Goal: Task Accomplishment & Management: Complete application form

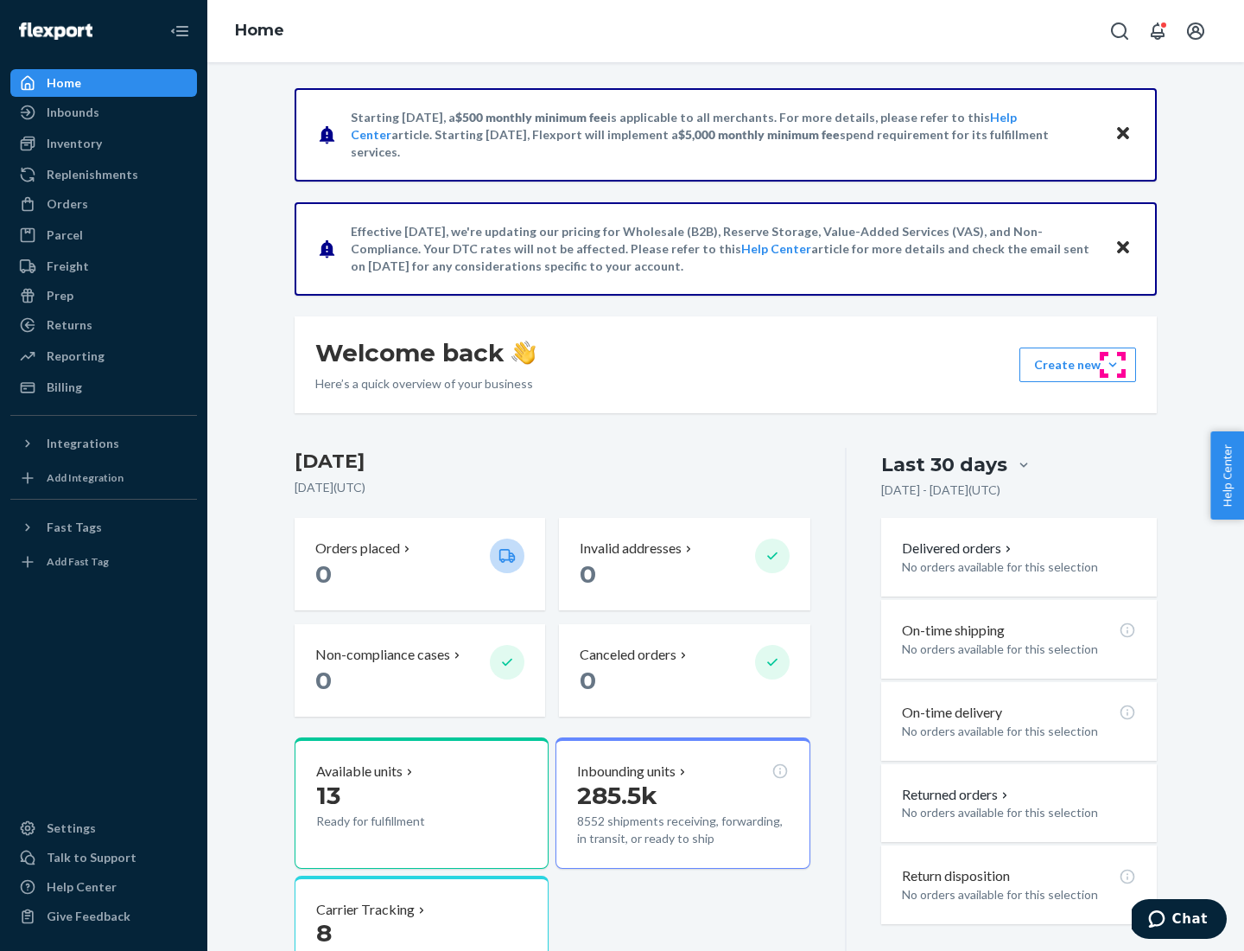
click at [1113, 365] on button "Create new Create new inbound Create new order Create new product" at bounding box center [1078, 364] width 117 height 35
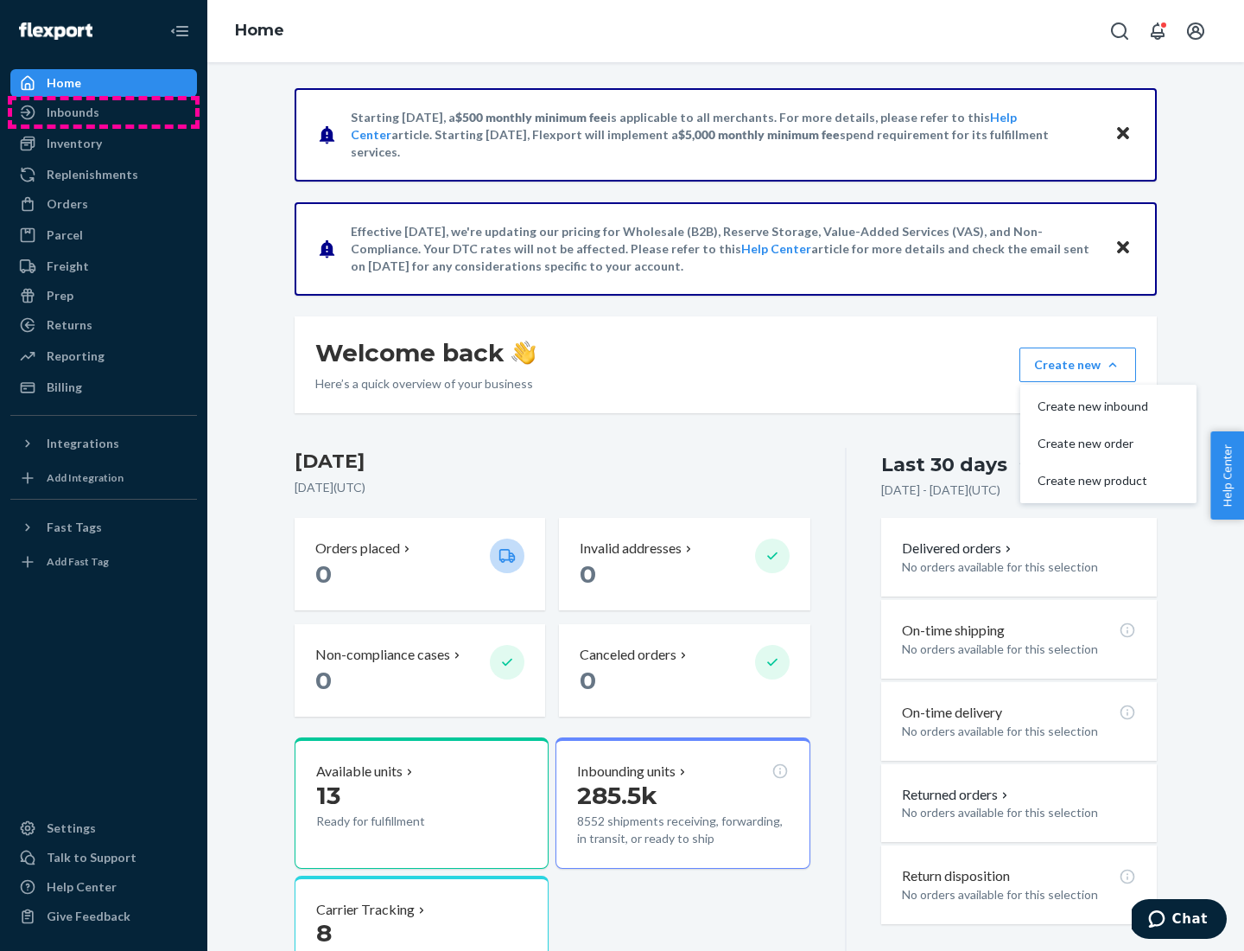
click at [104, 112] on div "Inbounds" at bounding box center [103, 112] width 183 height 24
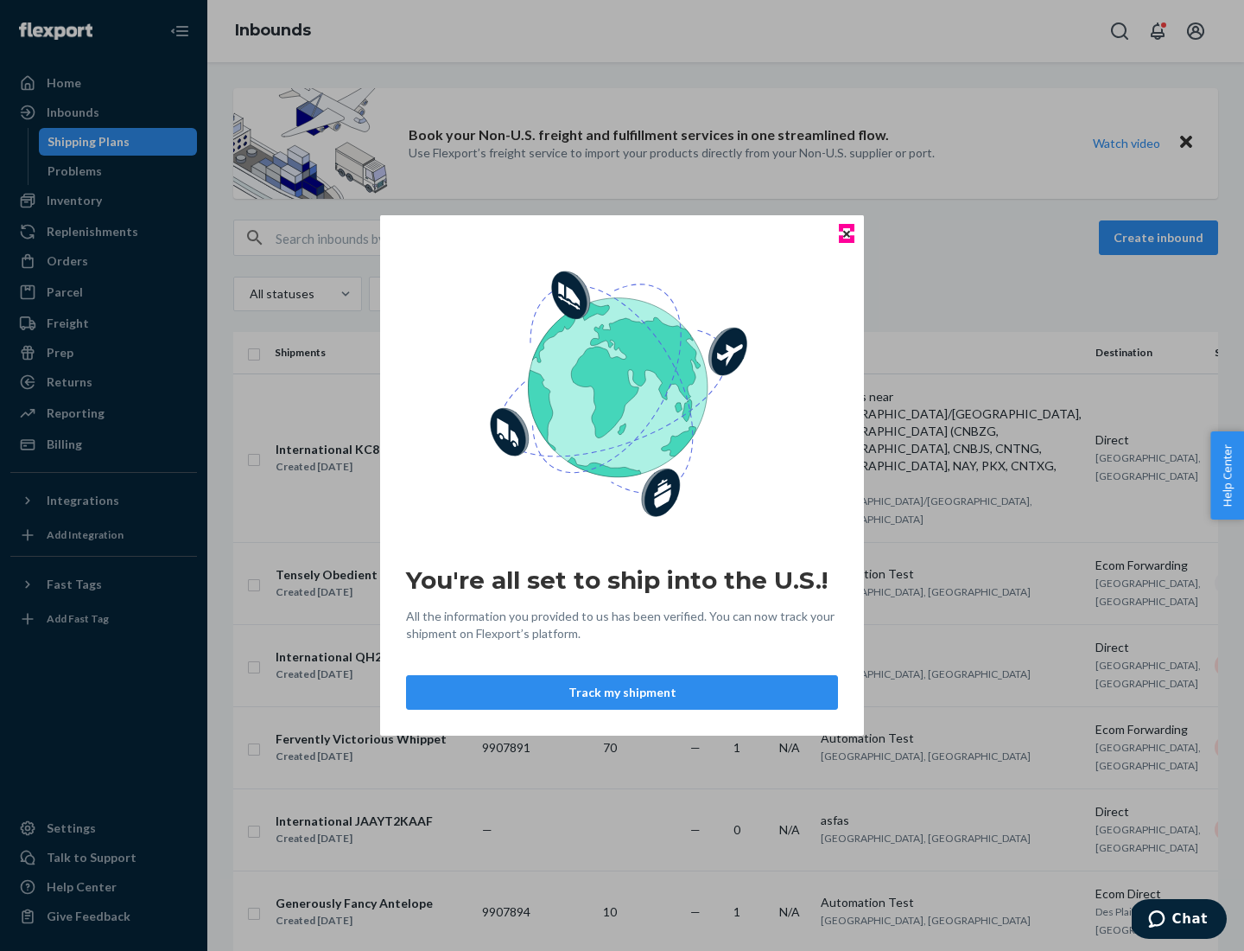
click at [846, 233] on icon "Close" at bounding box center [846, 233] width 7 height 7
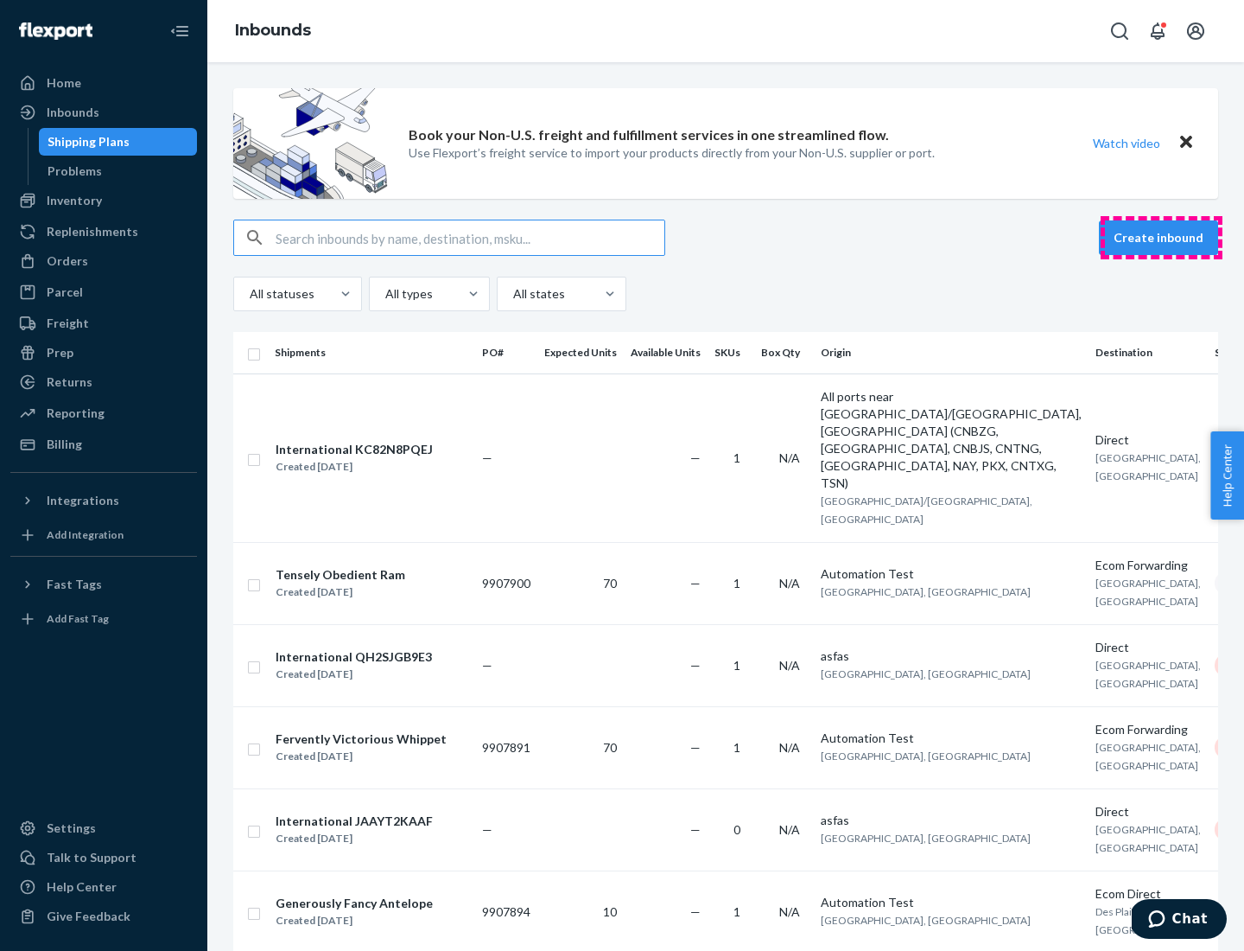
click at [1161, 238] on button "Create inbound" at bounding box center [1158, 237] width 119 height 35
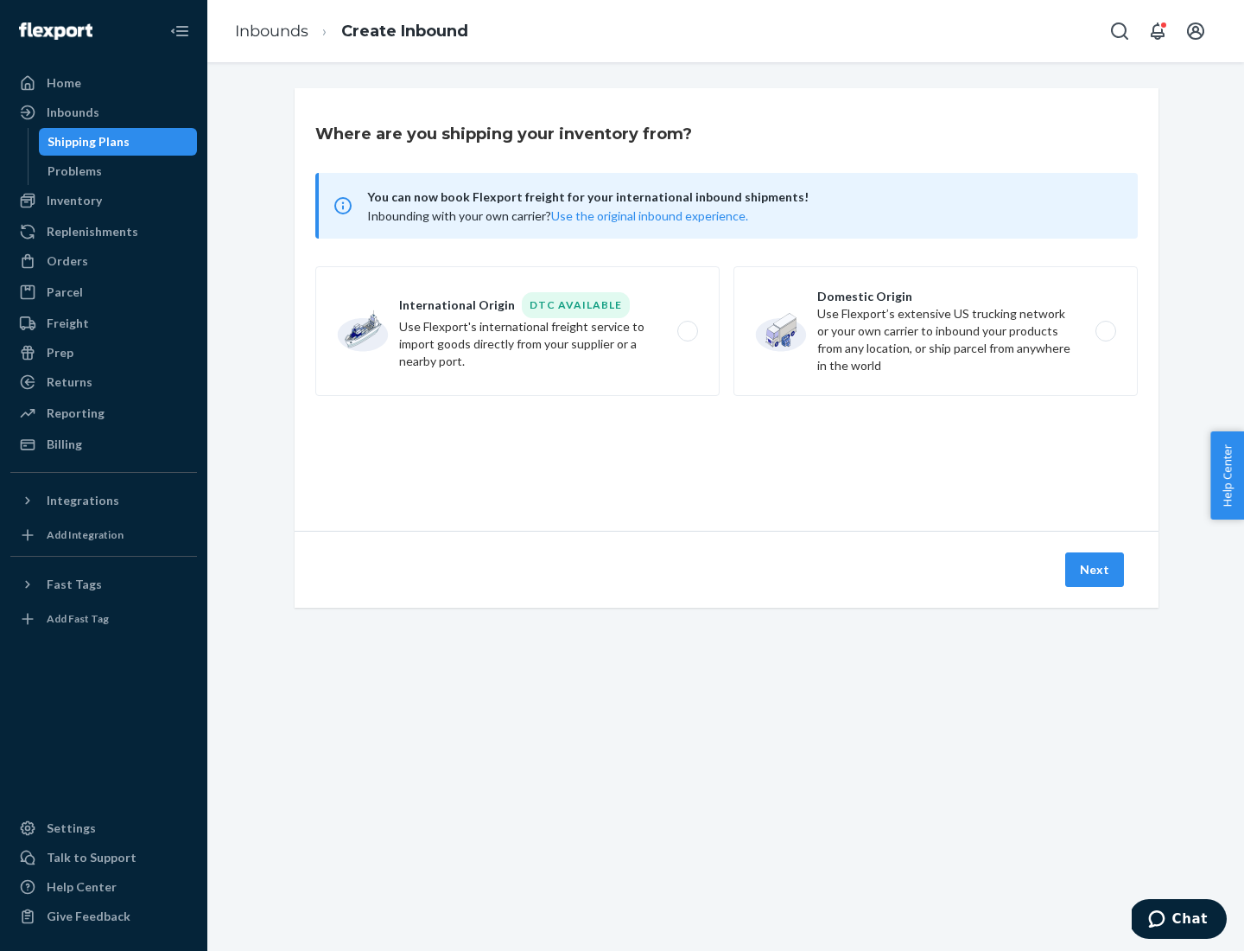
click at [936, 331] on label "Domestic Origin Use Flexport’s extensive US trucking network or your own carrie…" at bounding box center [936, 331] width 404 height 130
click at [1105, 331] on input "Domestic Origin Use Flexport’s extensive US trucking network or your own carrie…" at bounding box center [1110, 331] width 11 height 11
radio input "true"
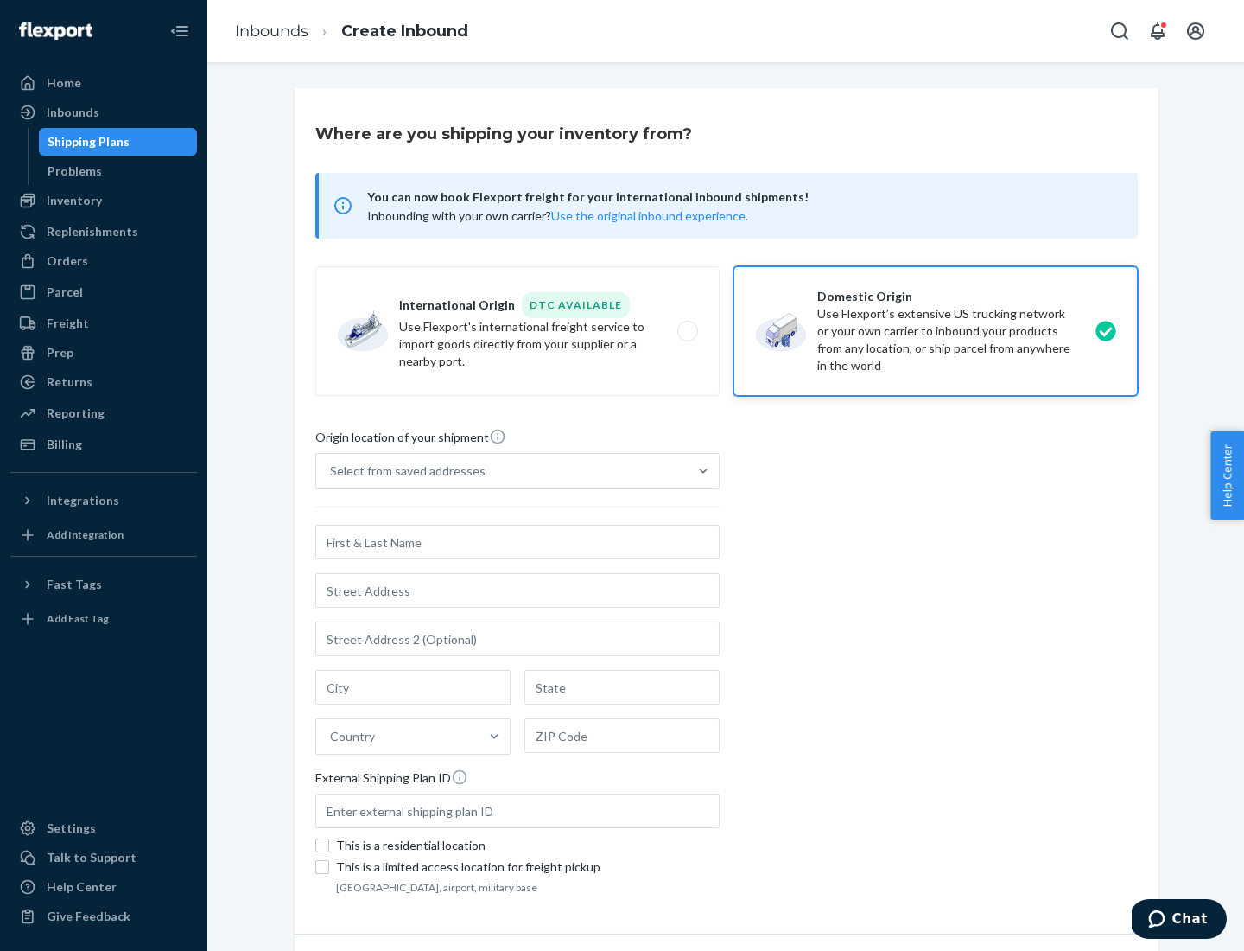
click at [502, 471] on div "Select from saved addresses" at bounding box center [502, 471] width 372 height 35
click at [332, 471] on input "Select from saved addresses" at bounding box center [331, 470] width 2 height 17
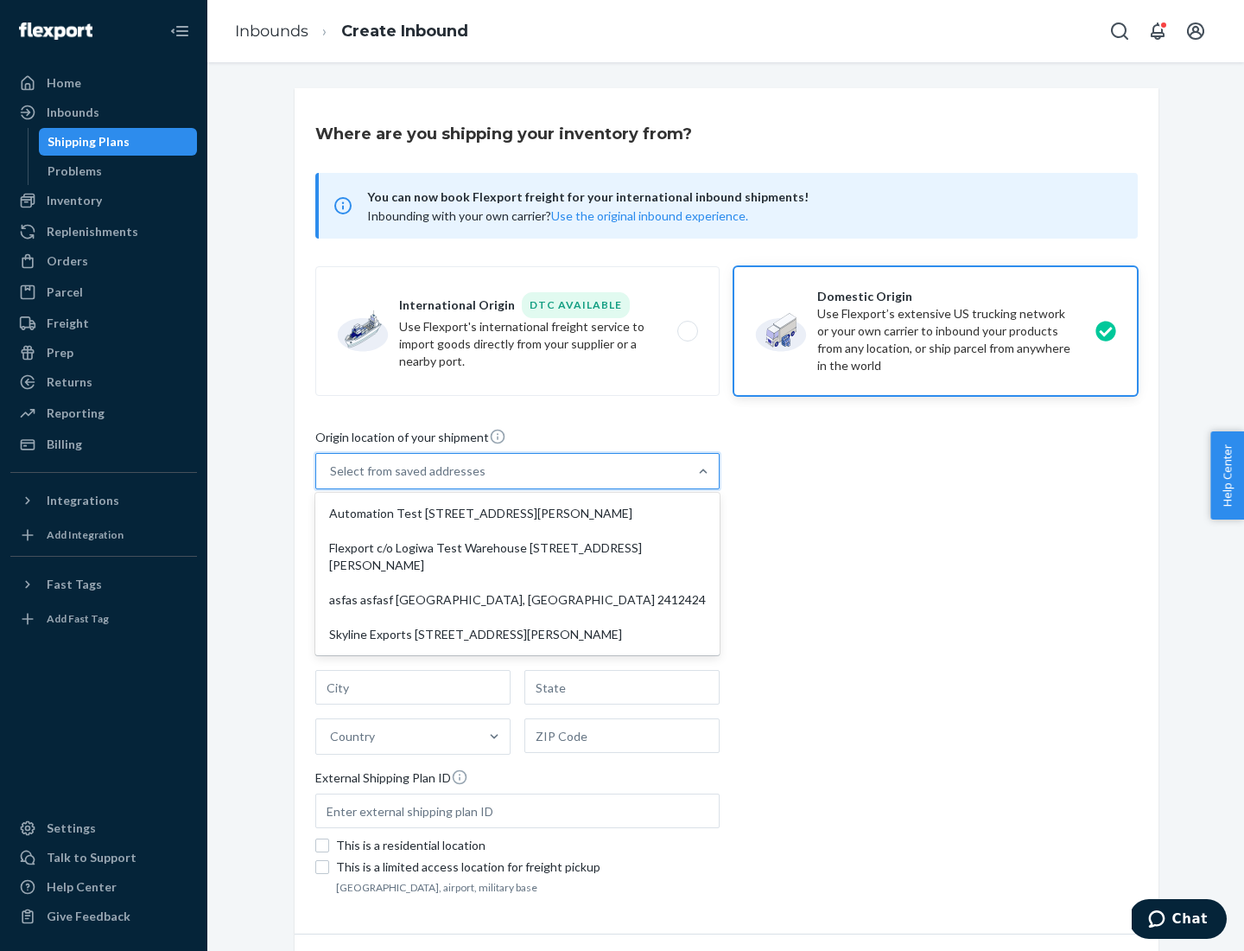
scroll to position [7, 0]
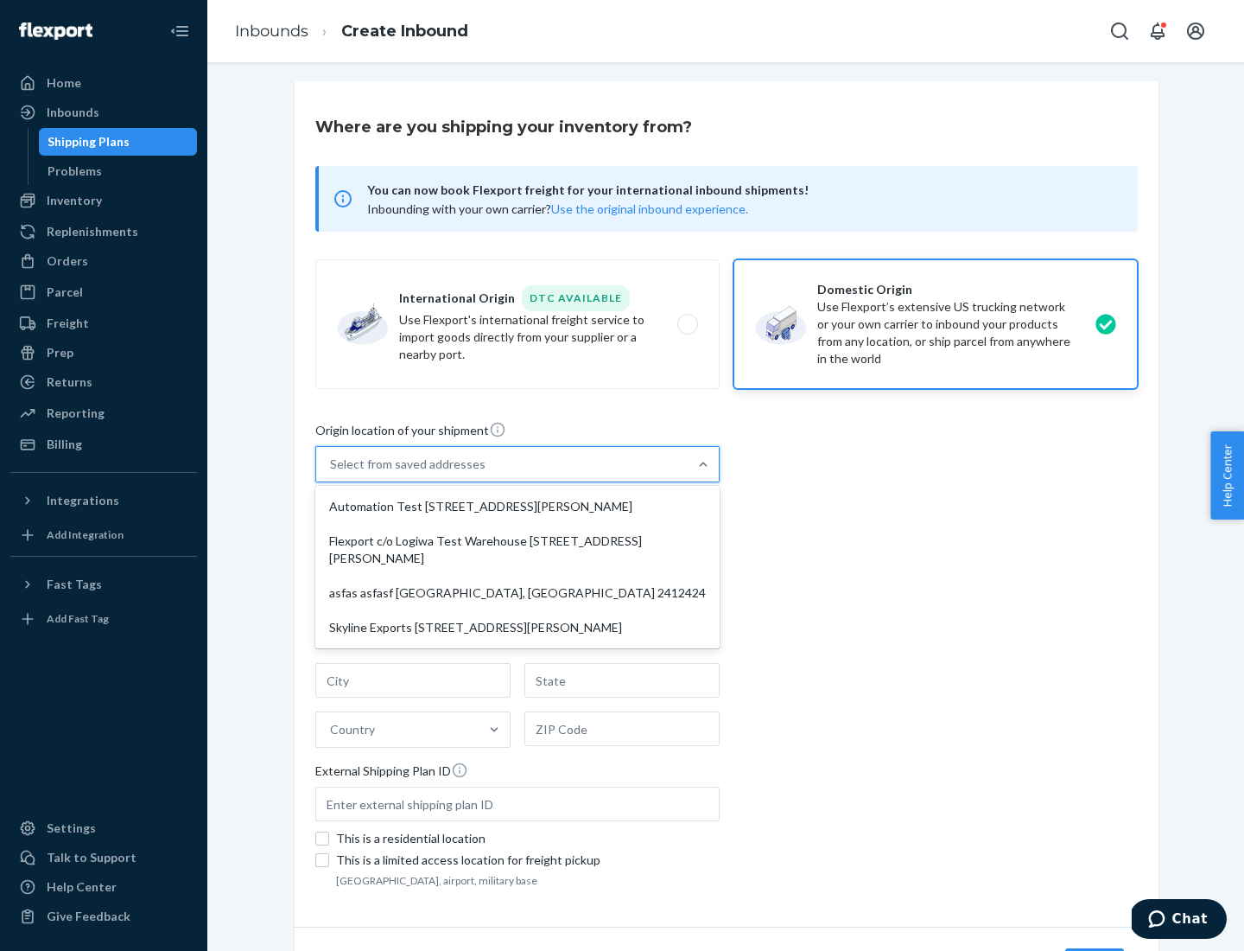
click at [518, 506] on div "Automation Test [STREET_ADDRESS][PERSON_NAME]" at bounding box center [518, 506] width 398 height 35
click at [332, 473] on input "option Automation Test [STREET_ADDRESS][PERSON_NAME] focused, 1 of 4. 4 results…" at bounding box center [331, 463] width 2 height 17
type input "Automation Test"
type input "9th Floor"
type input "[GEOGRAPHIC_DATA]"
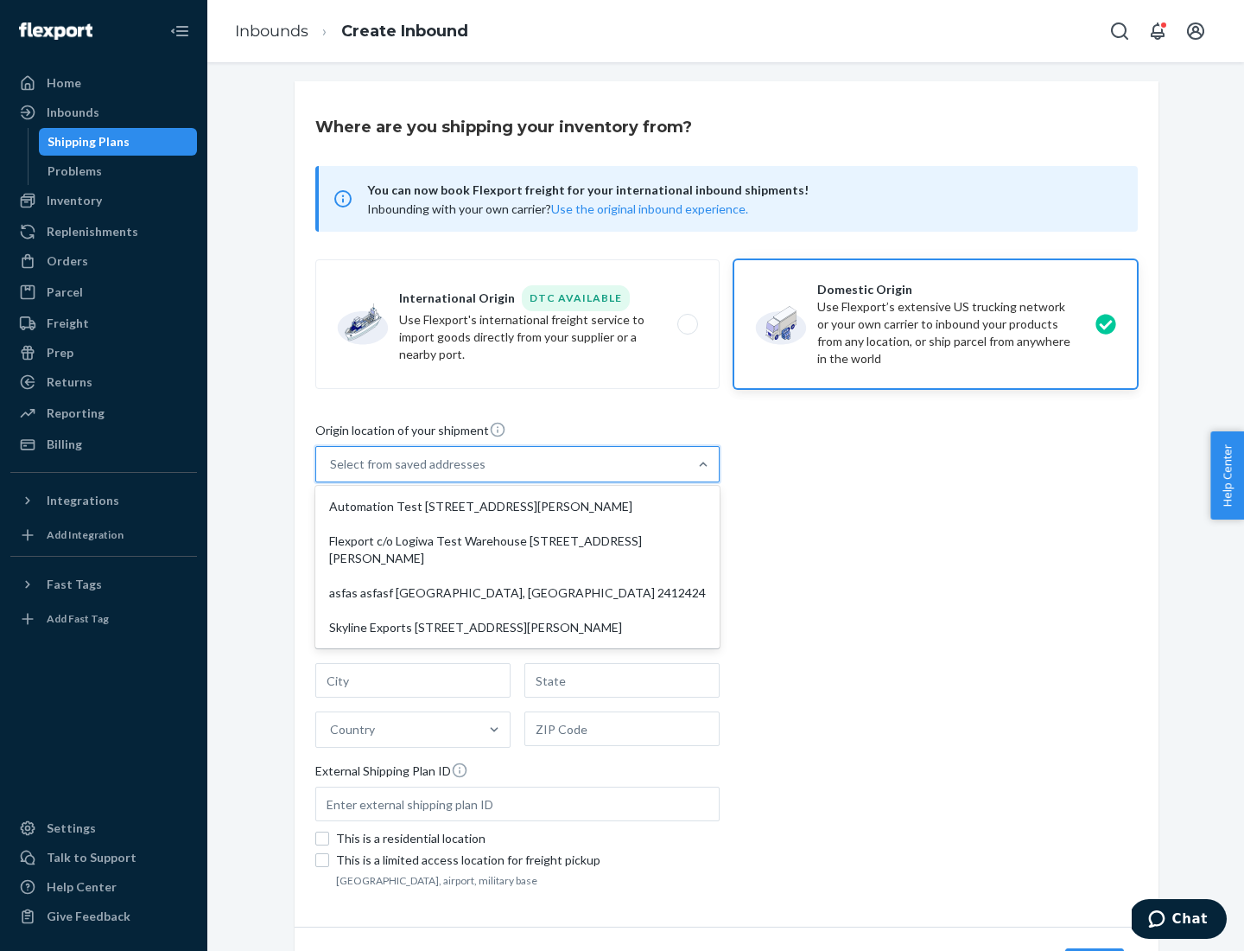
type input "CA"
type input "94104"
type input "[STREET_ADDRESS][PERSON_NAME]"
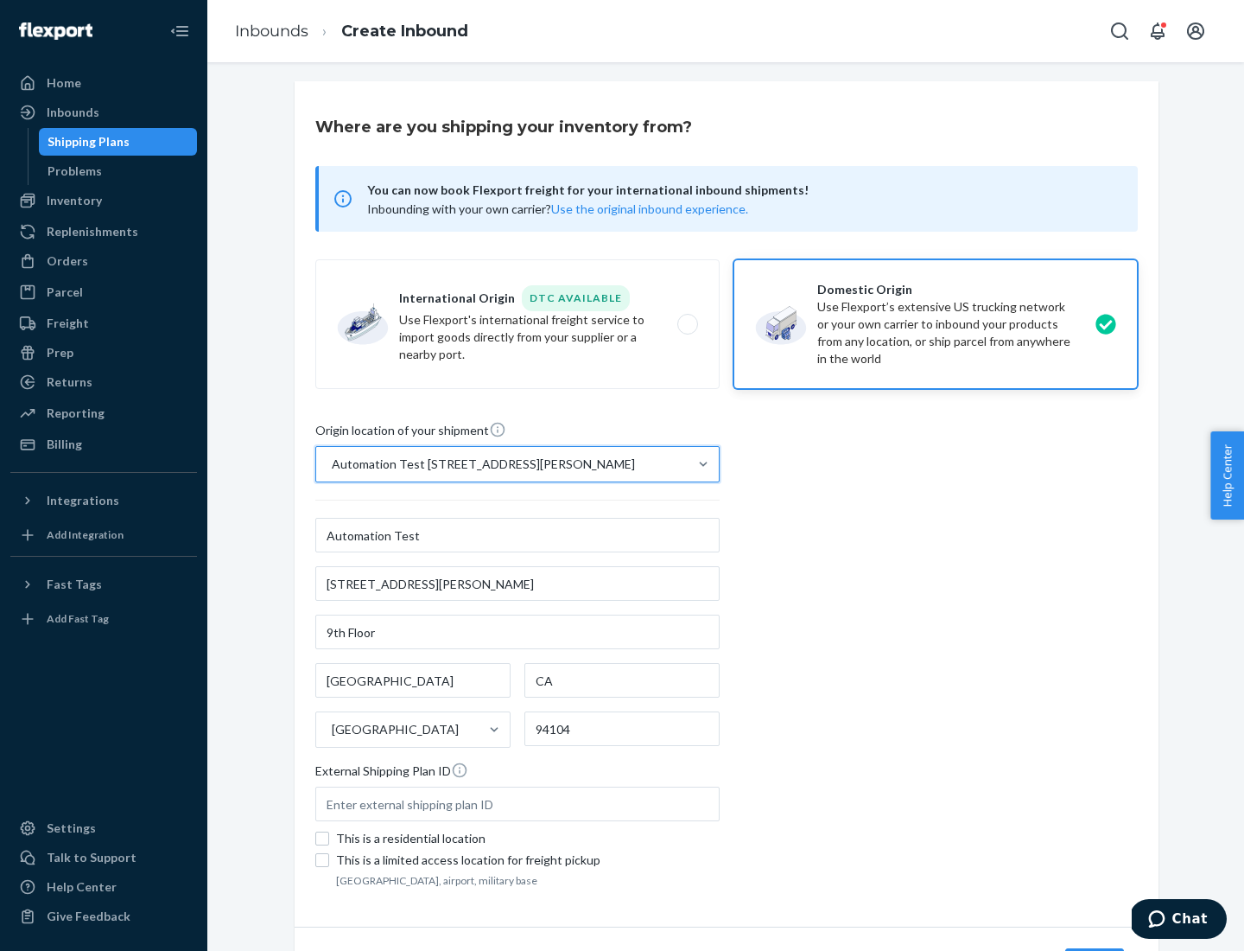
scroll to position [101, 0]
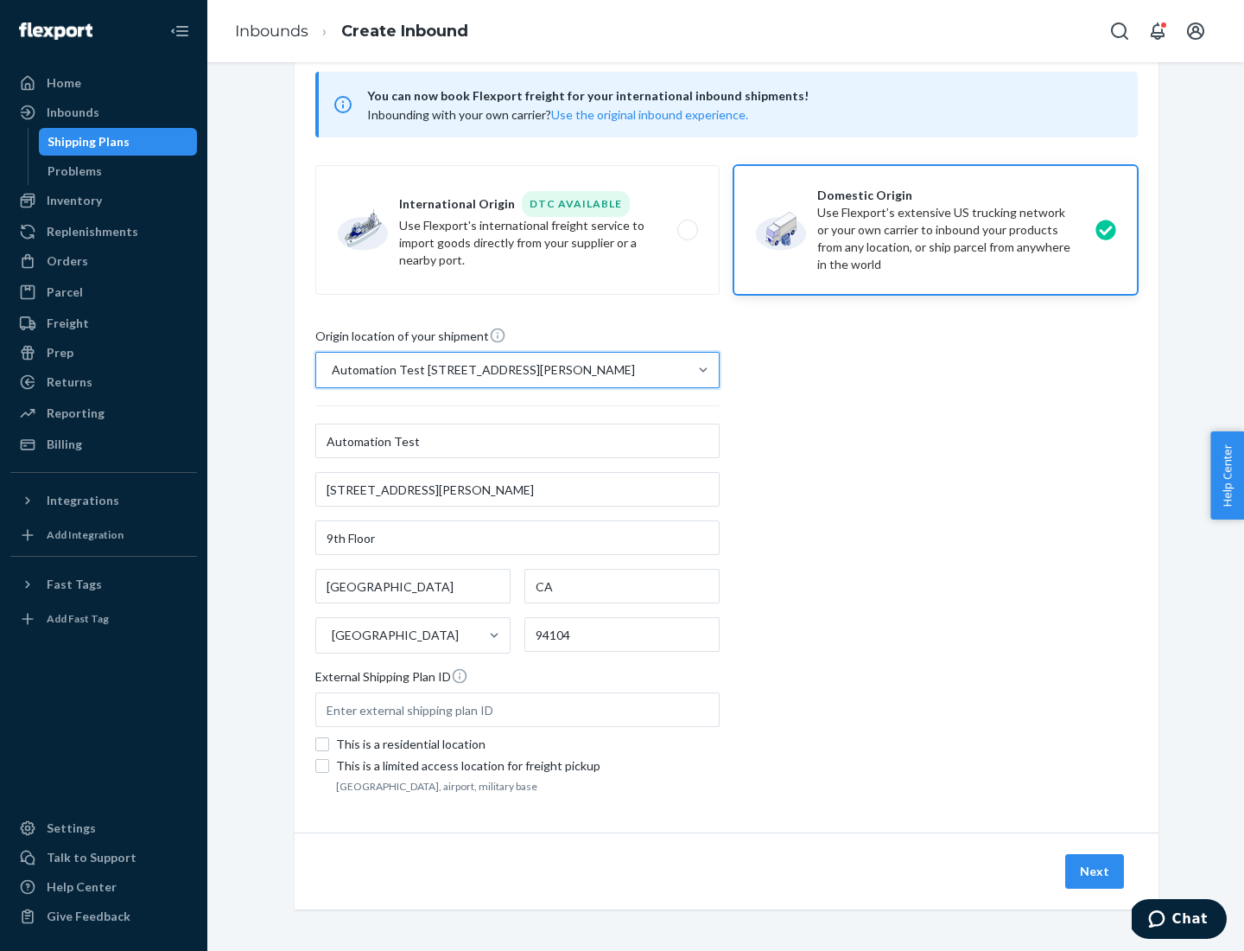
click at [1096, 871] on button "Next" at bounding box center [1095, 871] width 59 height 35
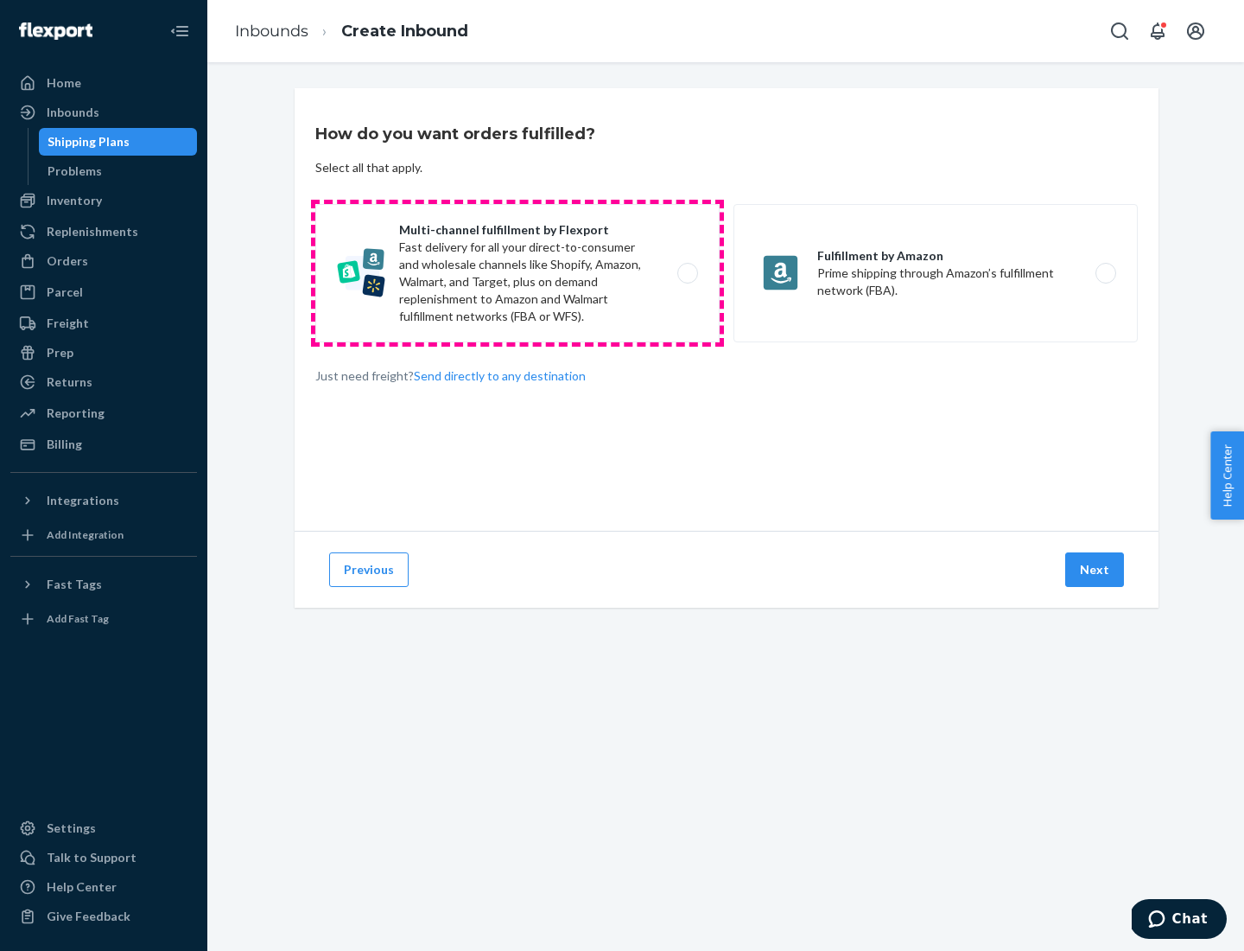
click at [518, 273] on label "Multi-channel fulfillment by Flexport Fast delivery for all your direct-to-cons…" at bounding box center [517, 273] width 404 height 138
click at [687, 273] on input "Multi-channel fulfillment by Flexport Fast delivery for all your direct-to-cons…" at bounding box center [692, 273] width 11 height 11
radio input "true"
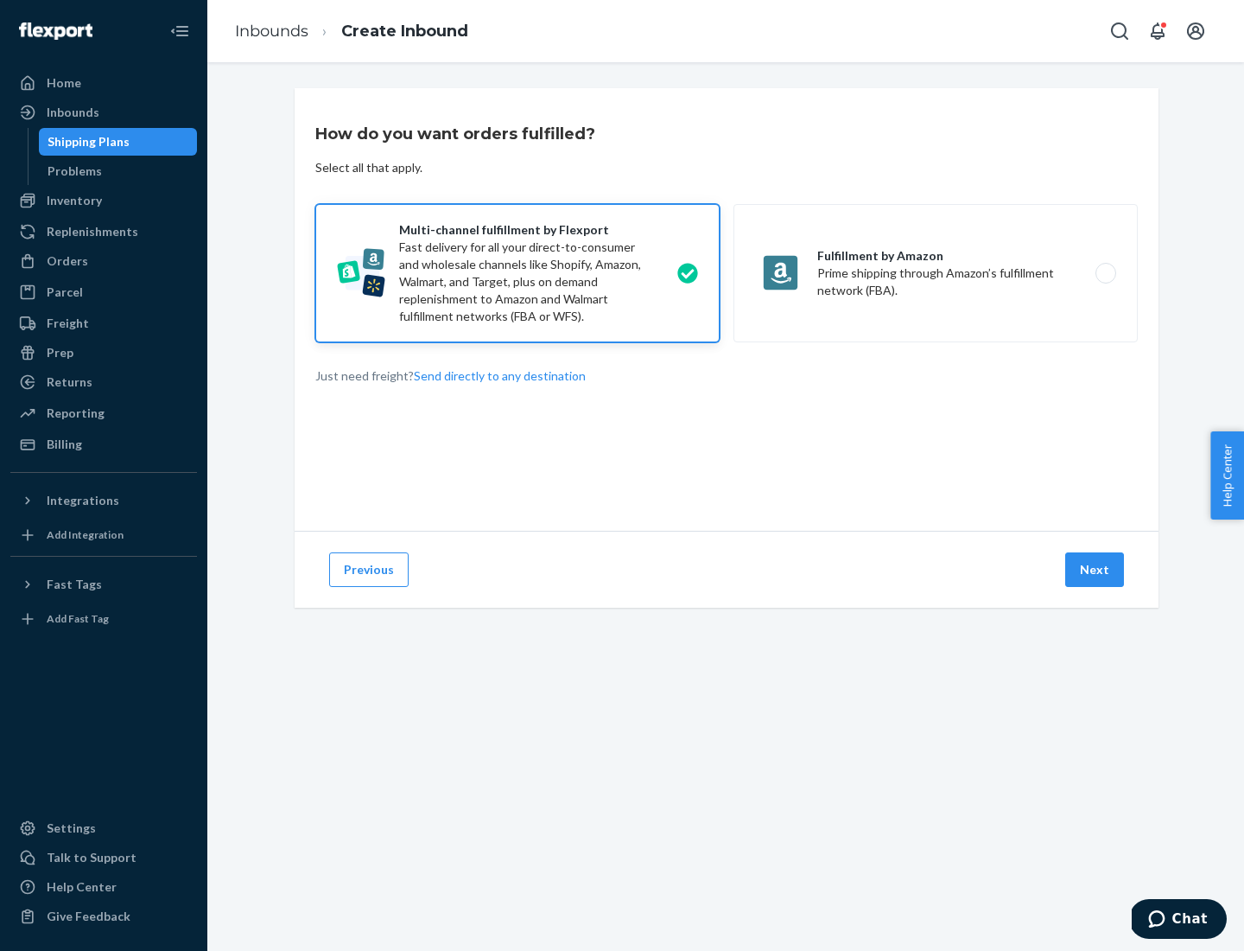
click at [1096, 570] on button "Next" at bounding box center [1095, 569] width 59 height 35
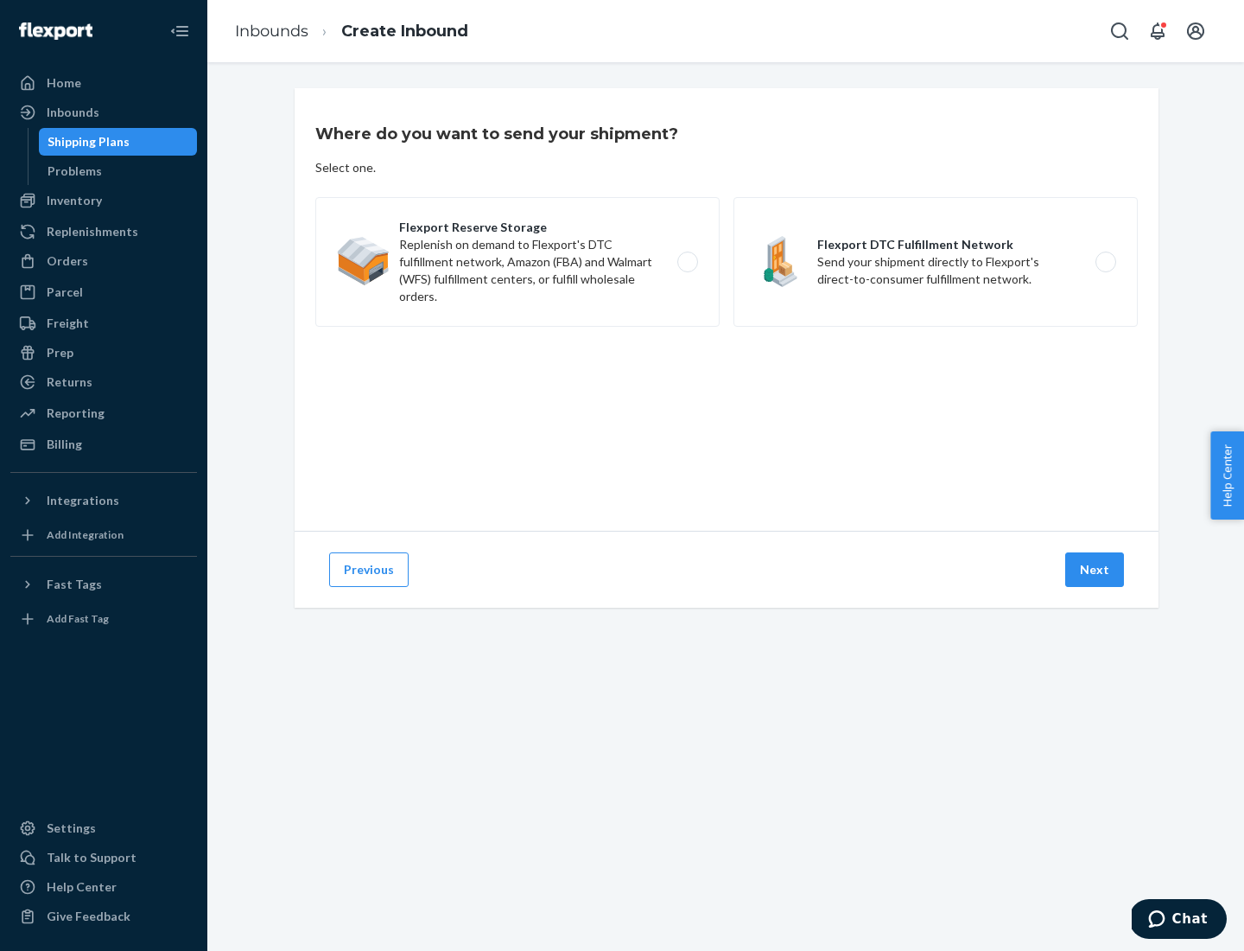
click at [518, 262] on label "Flexport Reserve Storage Replenish on demand to Flexport's DTC fulfillment netw…" at bounding box center [517, 262] width 404 height 130
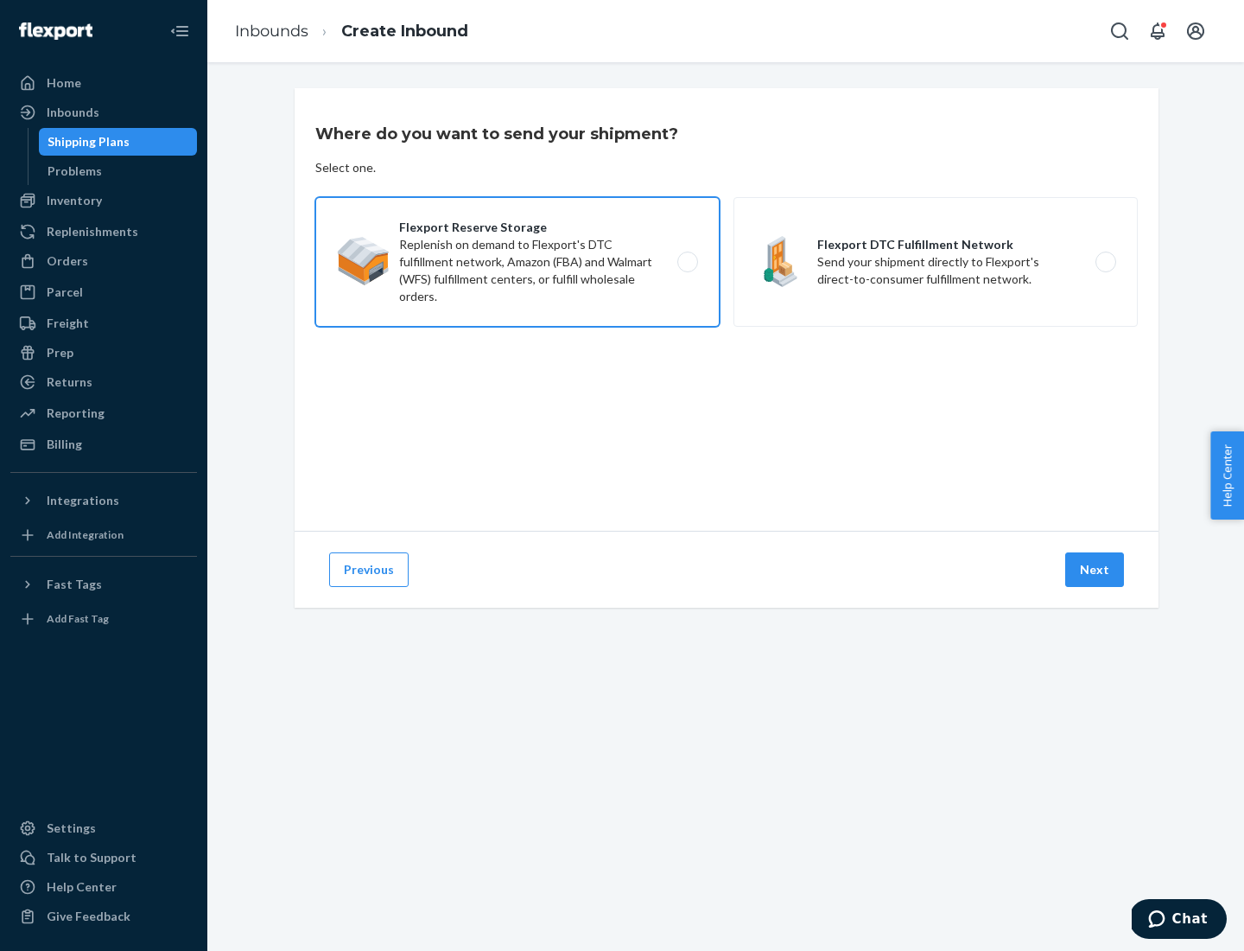
click at [687, 262] on input "Flexport Reserve Storage Replenish on demand to Flexport's DTC fulfillment netw…" at bounding box center [692, 262] width 11 height 11
radio input "true"
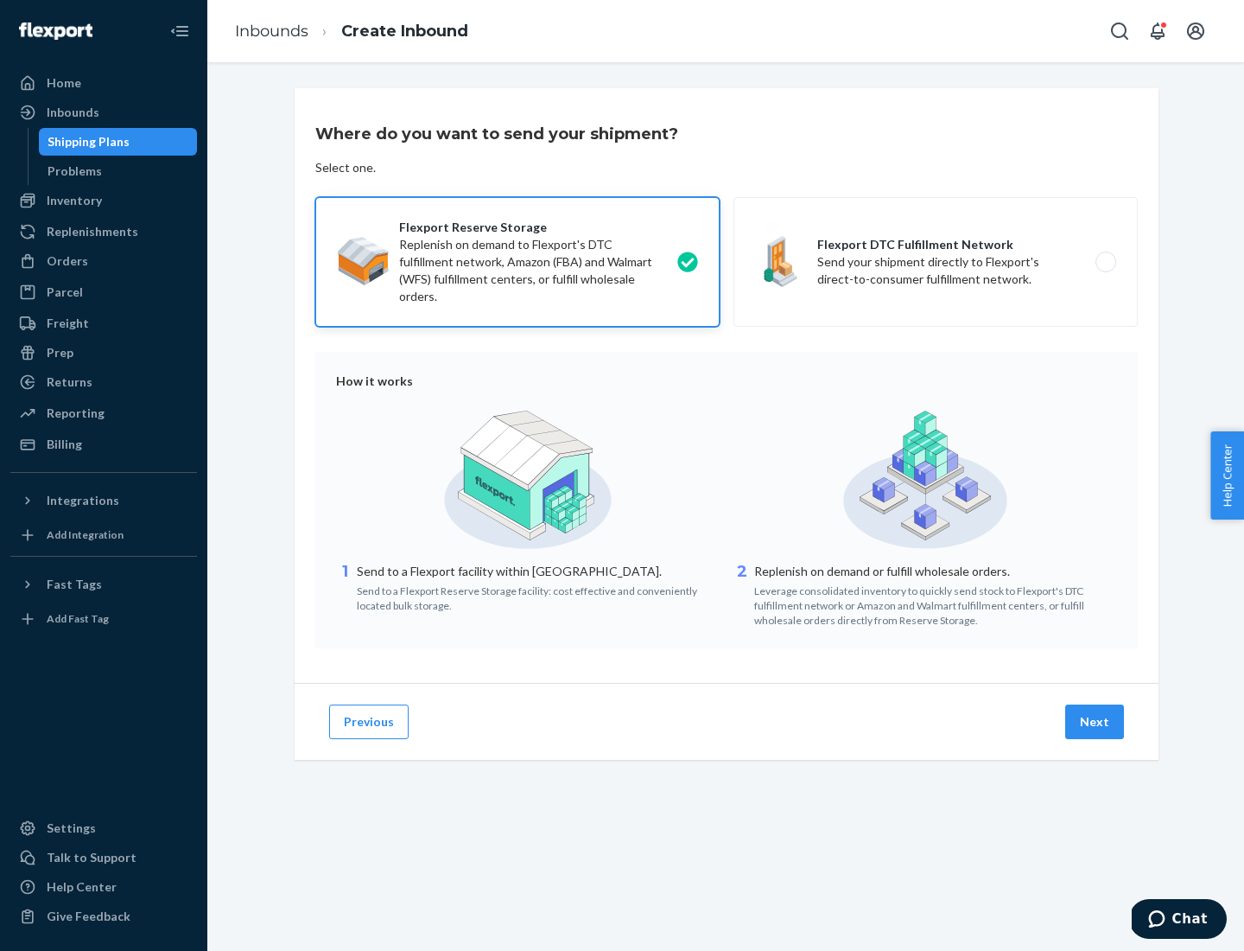
click at [1096, 722] on button "Next" at bounding box center [1095, 721] width 59 height 35
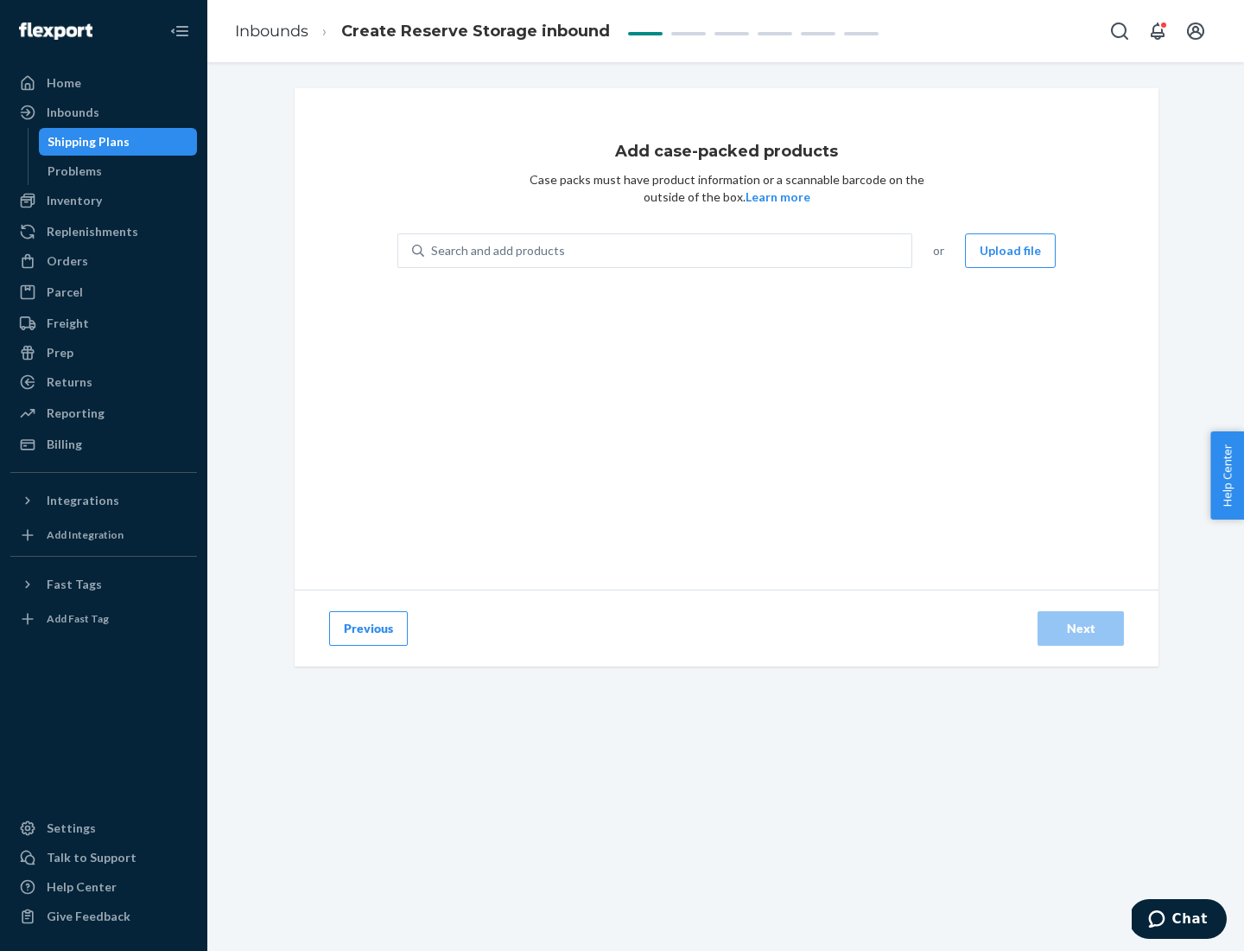
click at [669, 251] on div "Search and add products" at bounding box center [667, 250] width 487 height 31
click at [433, 251] on input "Search and add products" at bounding box center [432, 250] width 2 height 17
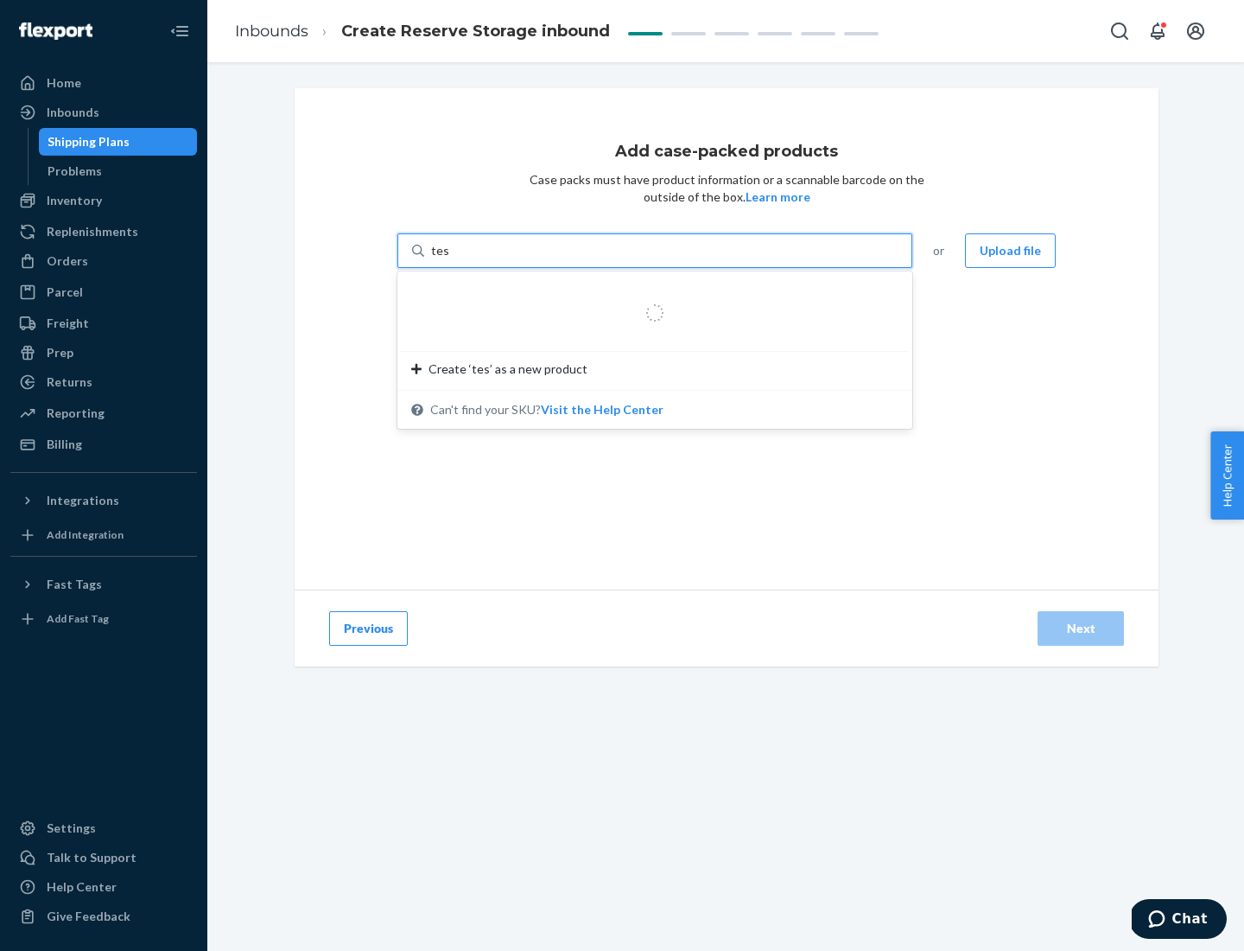
type input "test-syn"
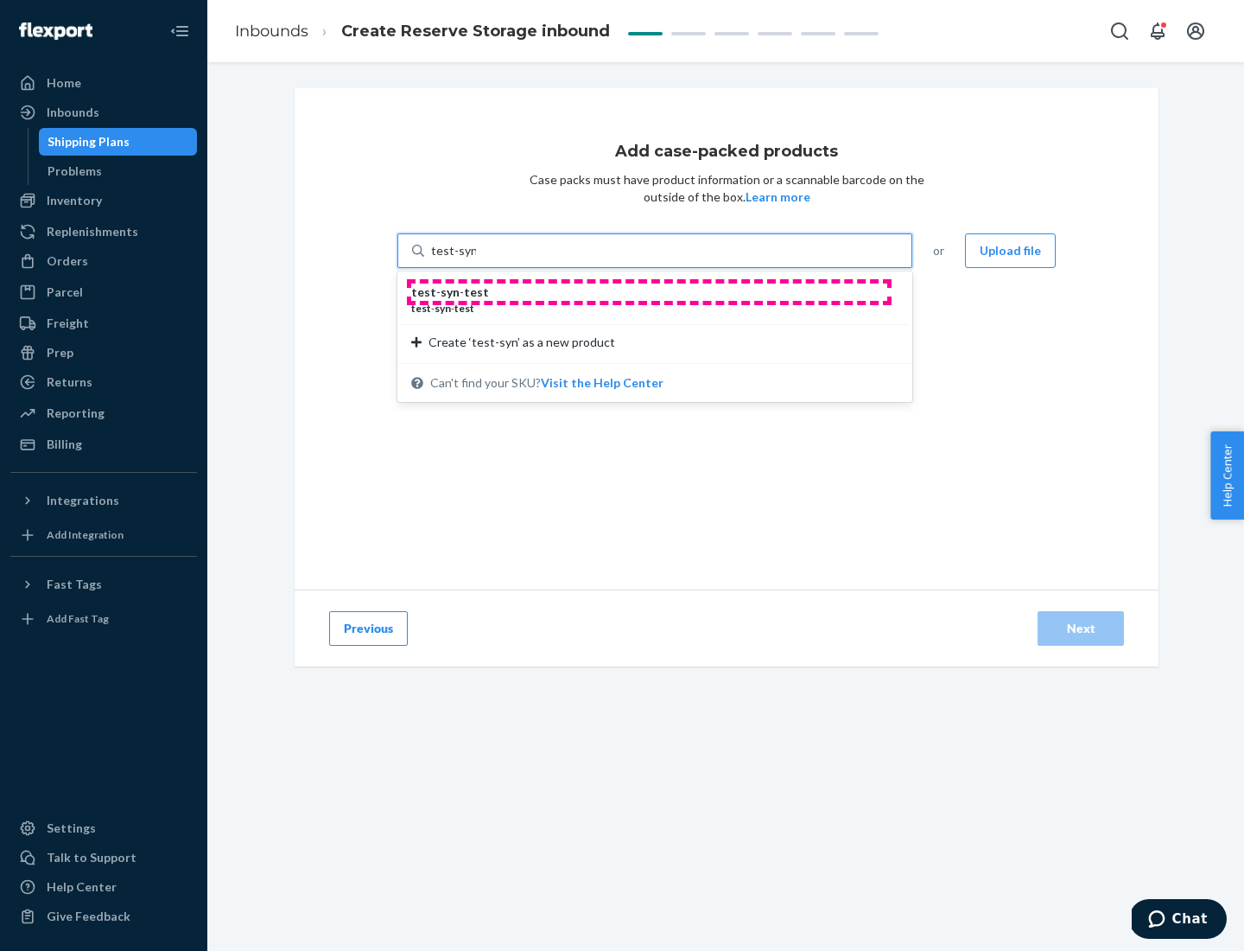
click at [649, 292] on div "test - syn - test" at bounding box center [648, 291] width 474 height 17
click at [476, 259] on input "test-syn" at bounding box center [453, 250] width 45 height 17
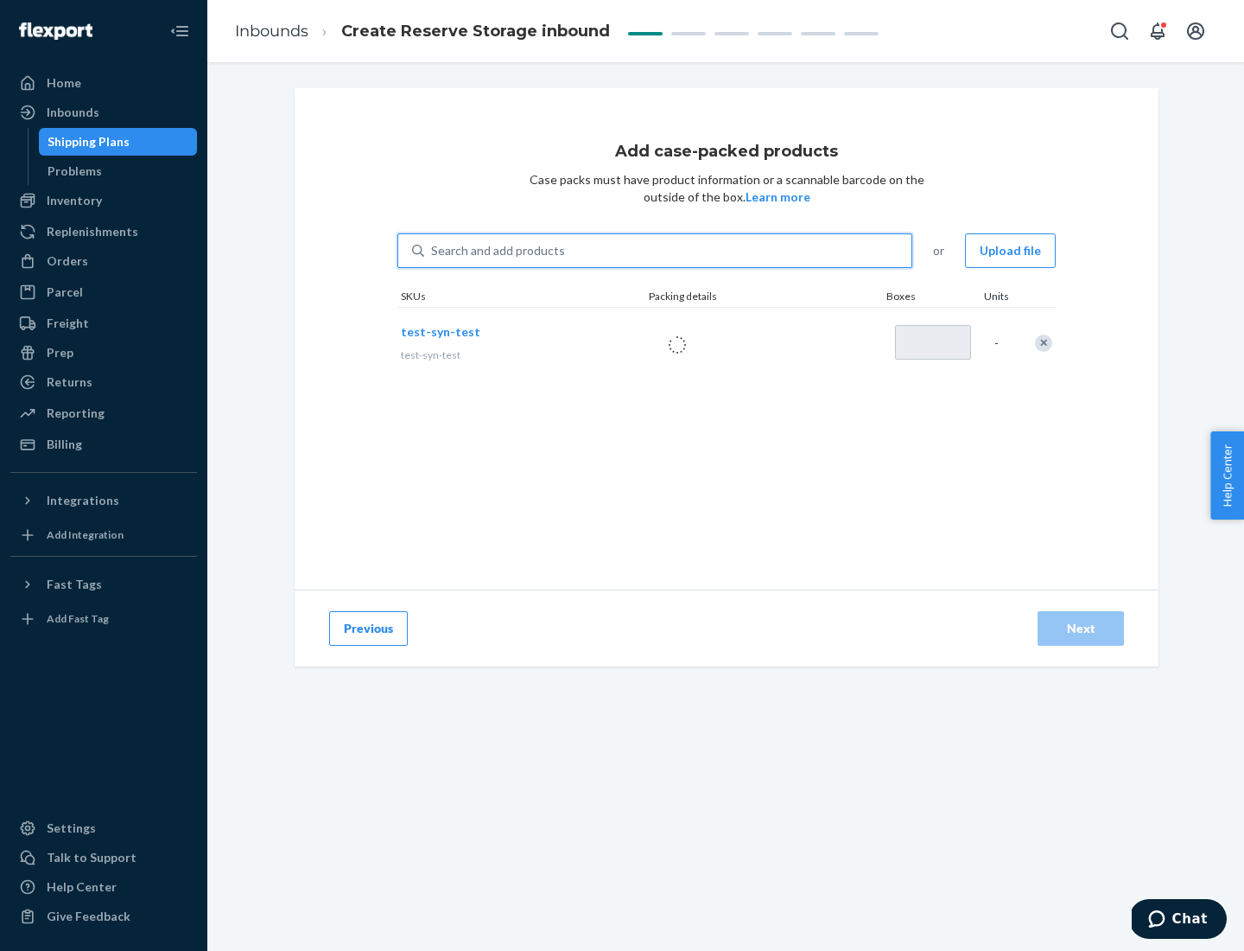
type input "1"
click at [1081, 628] on div "Next" at bounding box center [1081, 628] width 57 height 17
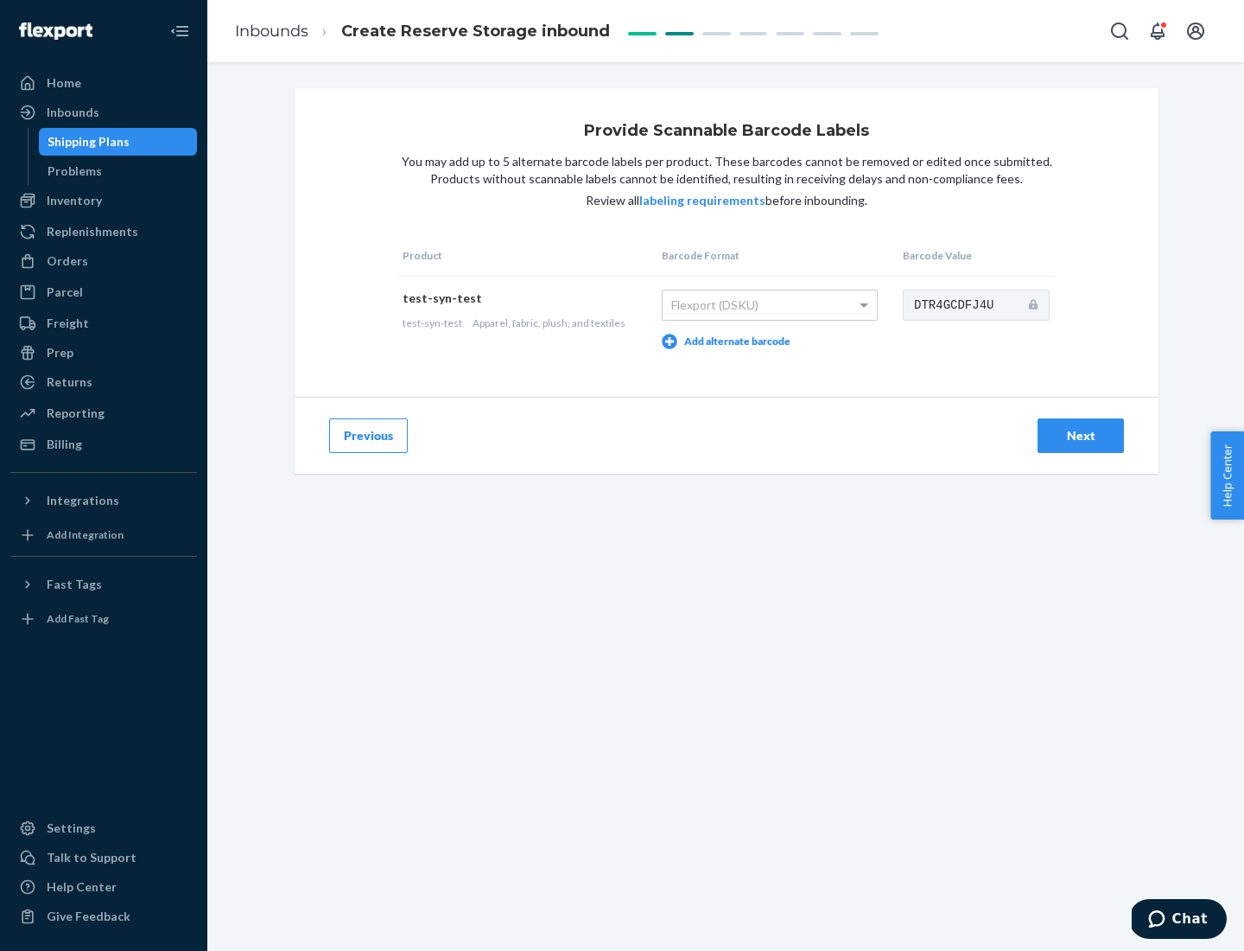
click at [1081, 435] on div "Next" at bounding box center [1081, 435] width 57 height 17
